Goal: Navigation & Orientation: Find specific page/section

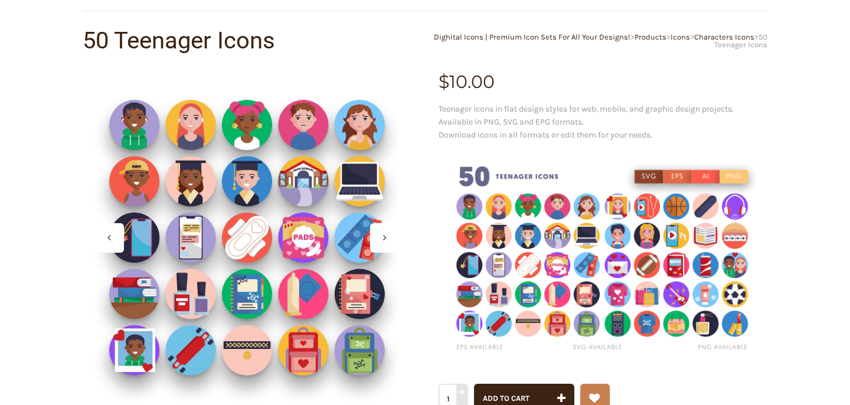
scroll to position [83, 0]
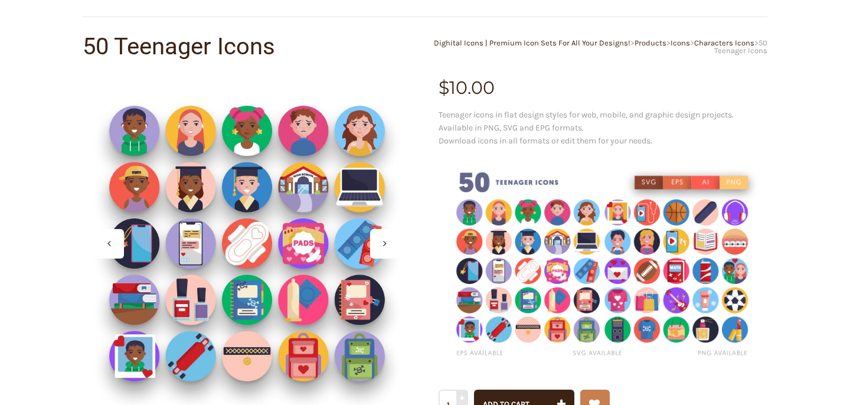
click at [216, 170] on div at bounding box center [247, 243] width 329 height 329
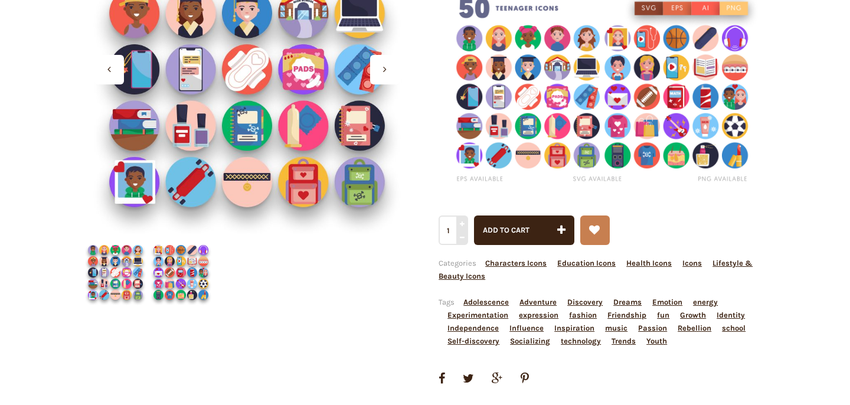
scroll to position [260, 0]
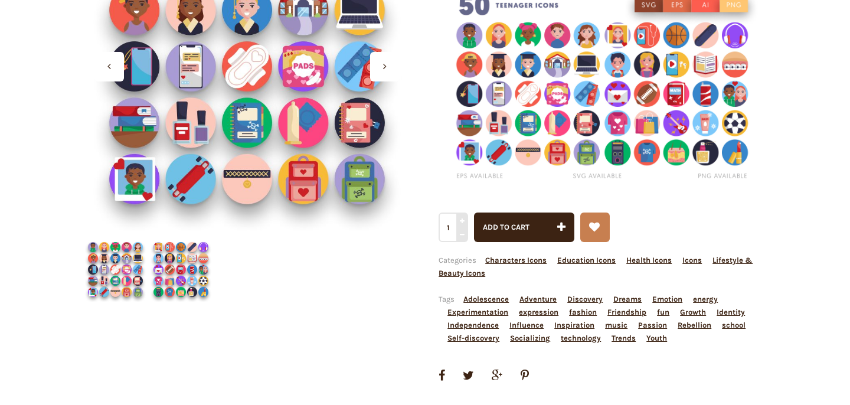
click at [193, 272] on img at bounding box center [181, 270] width 66 height 66
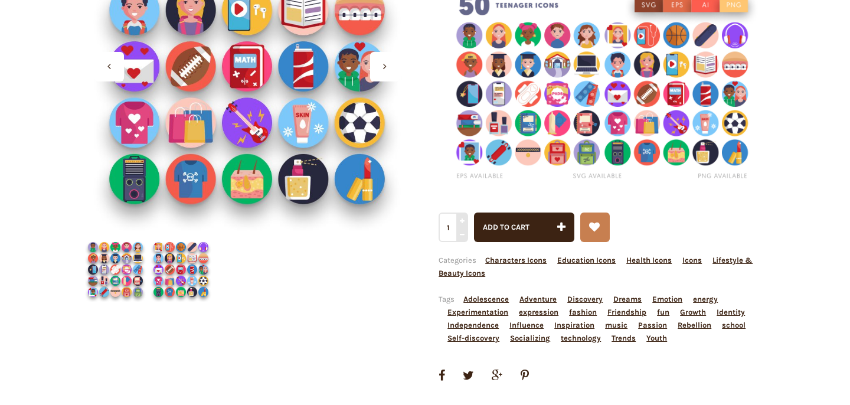
click at [97, 265] on img at bounding box center [116, 270] width 66 height 66
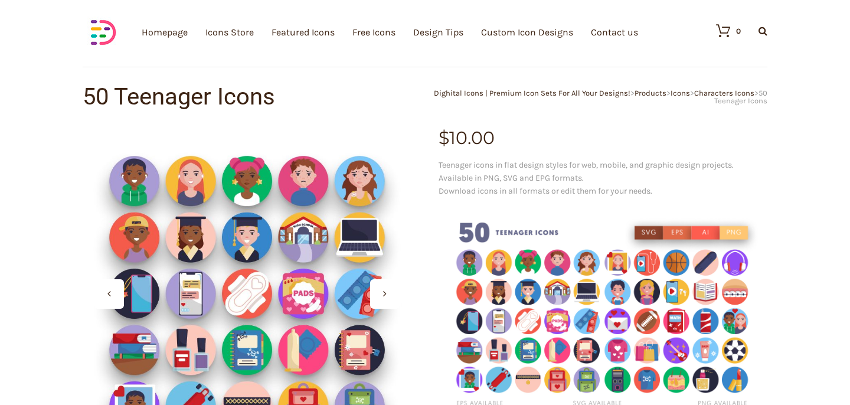
scroll to position [0, 0]
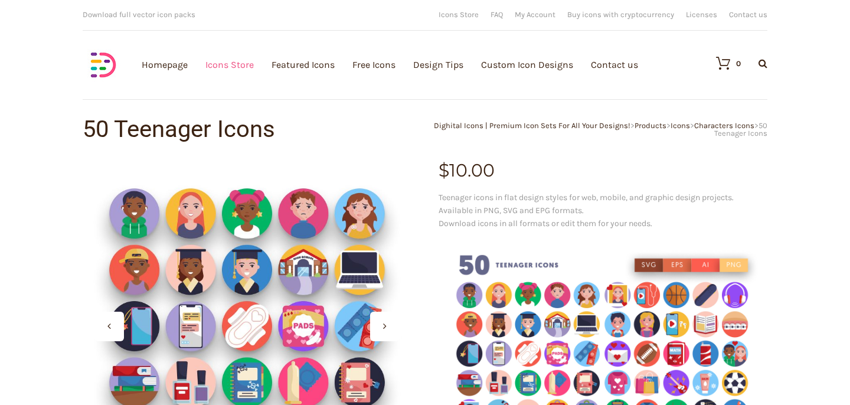
click at [221, 63] on link "Icons Store" at bounding box center [229, 64] width 48 height 129
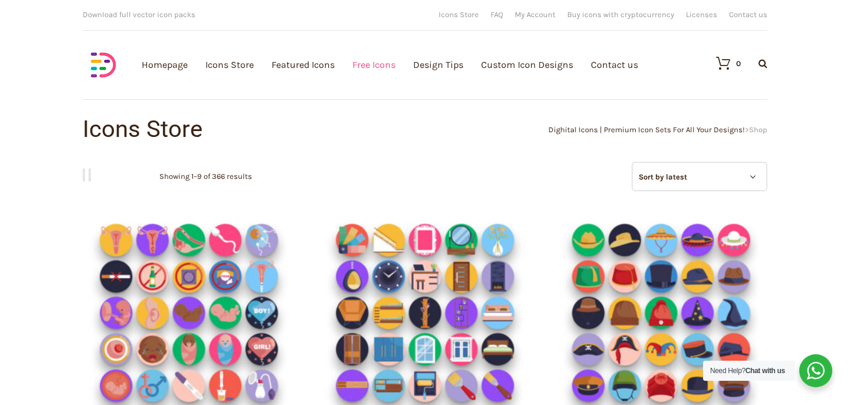
click at [375, 66] on link "Free Icons" at bounding box center [373, 64] width 43 height 129
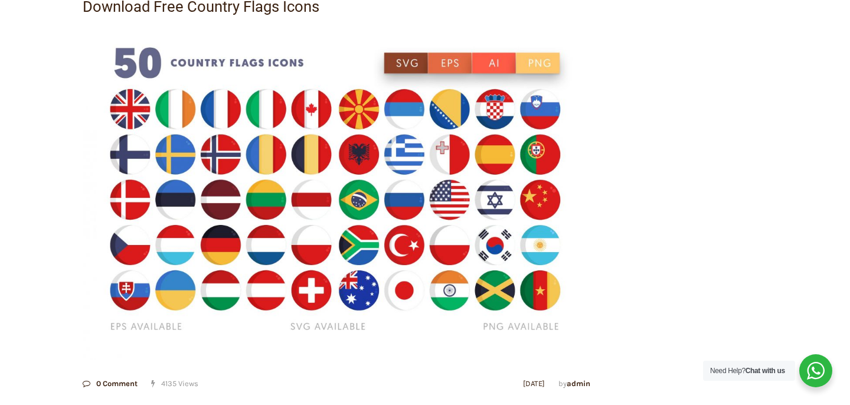
scroll to position [173, 0]
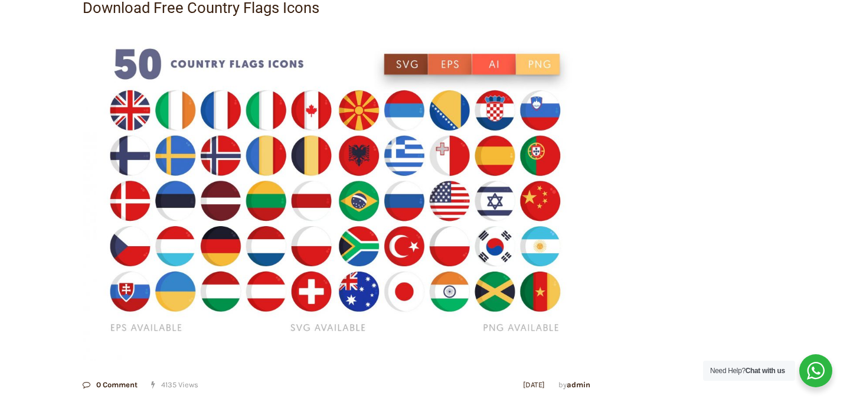
click at [403, 64] on img at bounding box center [337, 192] width 508 height 338
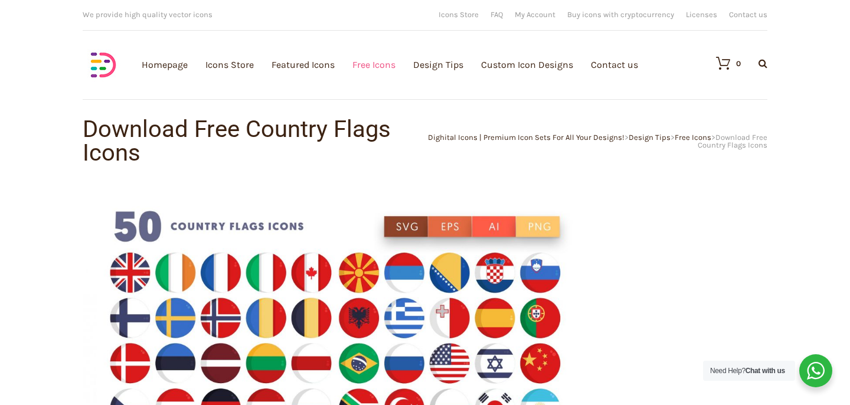
click at [377, 67] on link "Free Icons" at bounding box center [373, 64] width 43 height 129
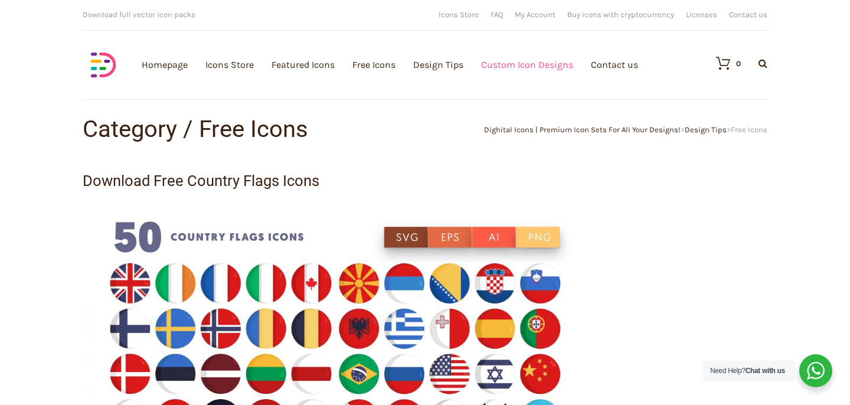
click at [513, 66] on link "Custom Icon Designs" at bounding box center [527, 64] width 92 height 129
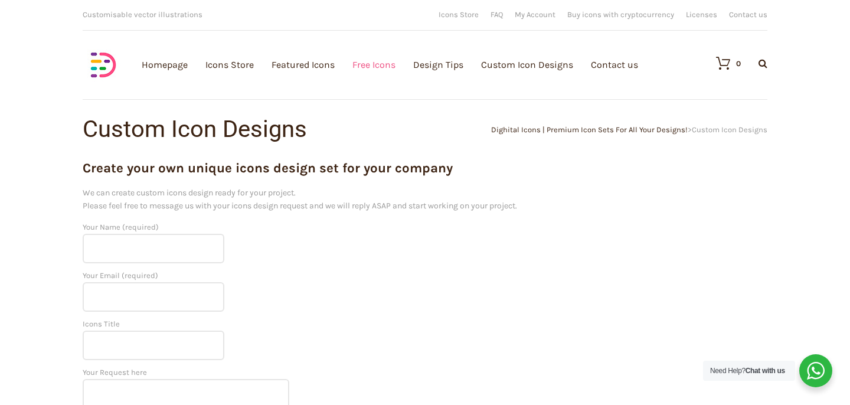
click at [377, 63] on link "Free Icons" at bounding box center [373, 64] width 43 height 129
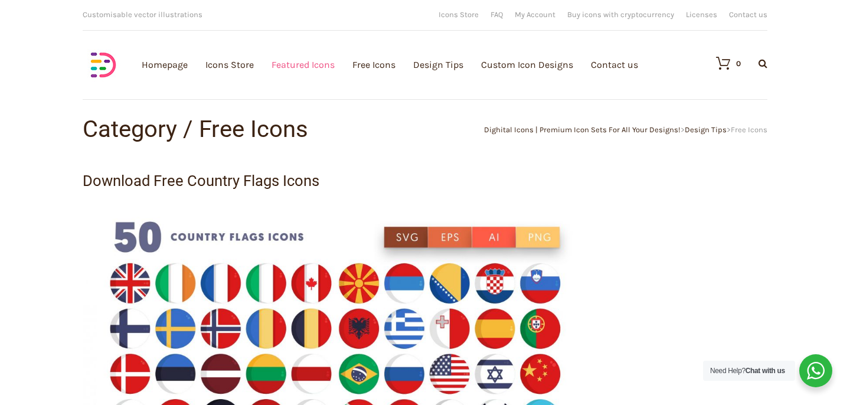
click at [308, 64] on link "Featured Icons" at bounding box center [303, 64] width 63 height 129
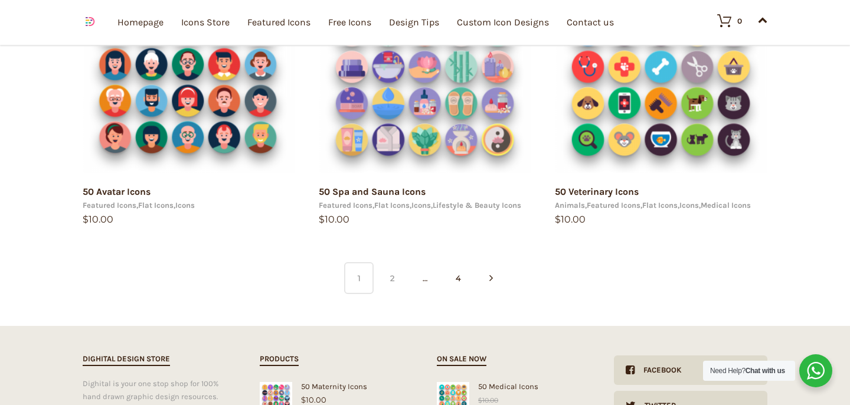
scroll to position [857, 0]
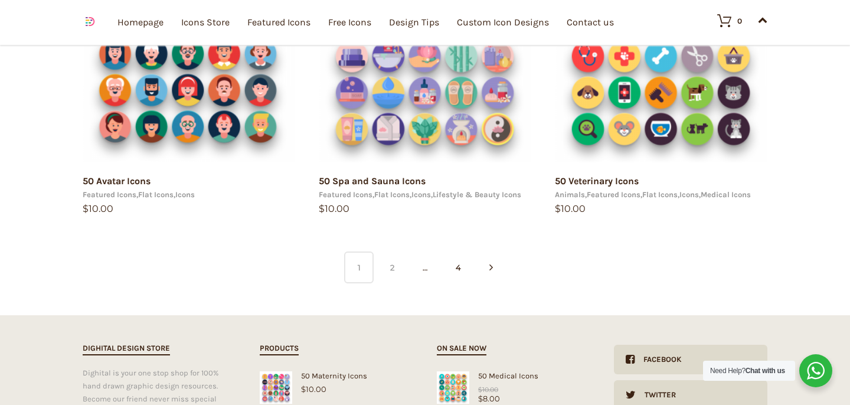
click at [386, 265] on link "2" at bounding box center [392, 268] width 30 height 32
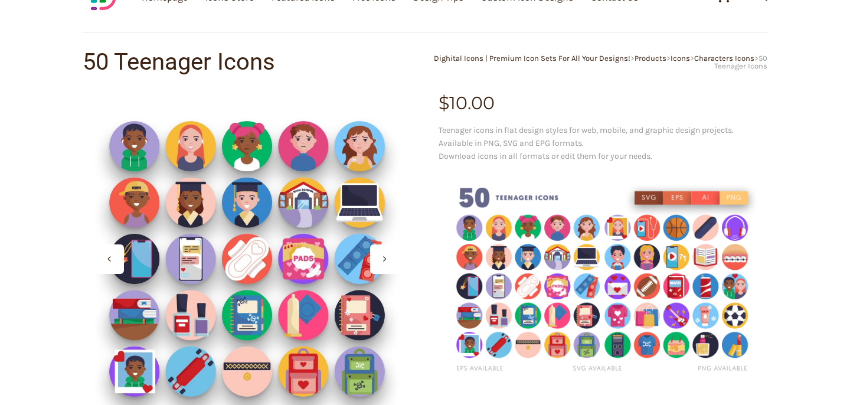
scroll to position [87, 0]
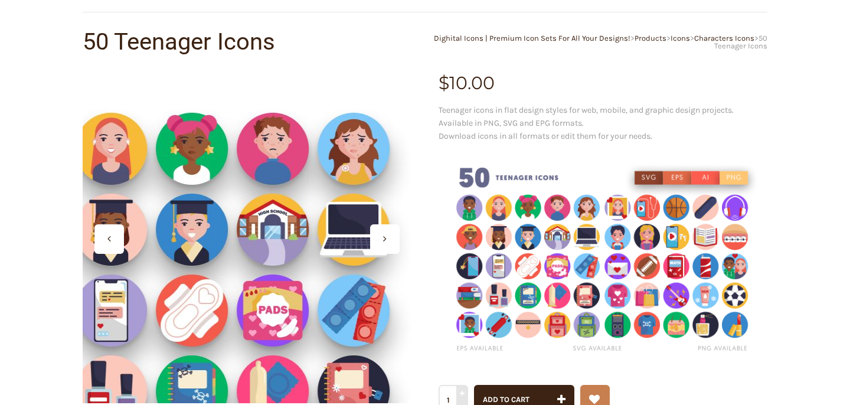
click at [309, 111] on div at bounding box center [247, 238] width 329 height 329
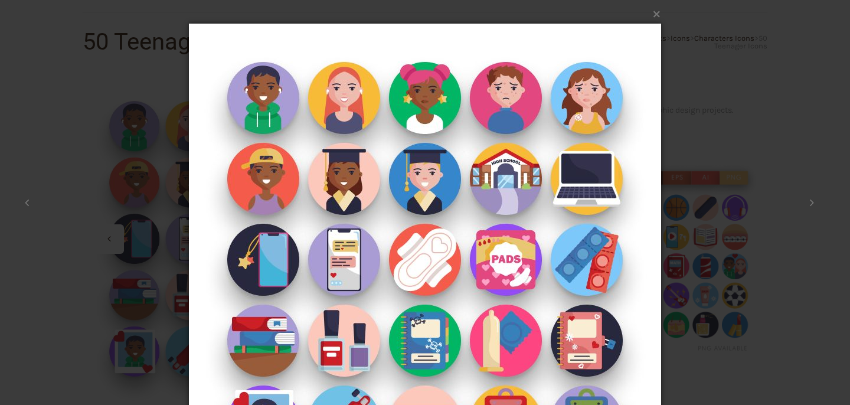
click at [789, 81] on div "× 1 / 2 Loading..." at bounding box center [425, 202] width 850 height 405
